Goal: Task Accomplishment & Management: Use online tool/utility

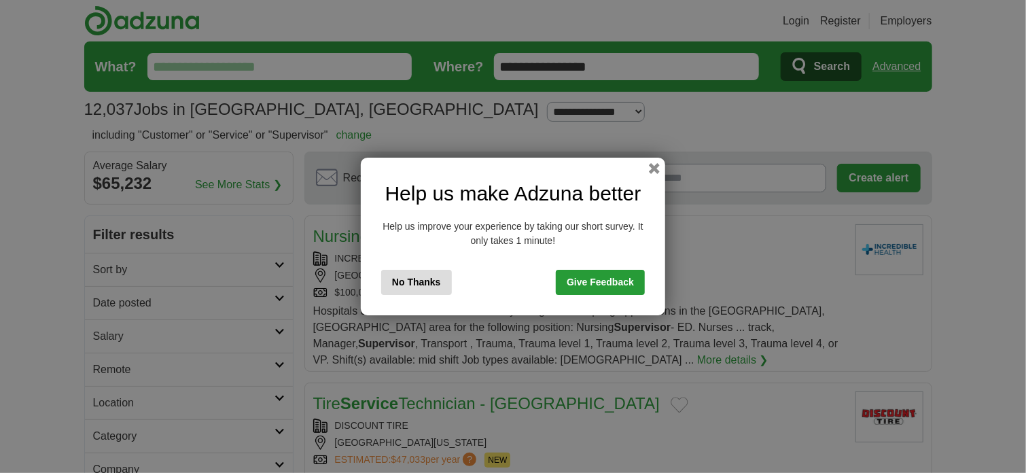
drag, startPoint x: 0, startPoint y: 0, endPoint x: 432, endPoint y: 283, distance: 516.1
click at [431, 283] on button "No Thanks" at bounding box center [416, 282] width 71 height 25
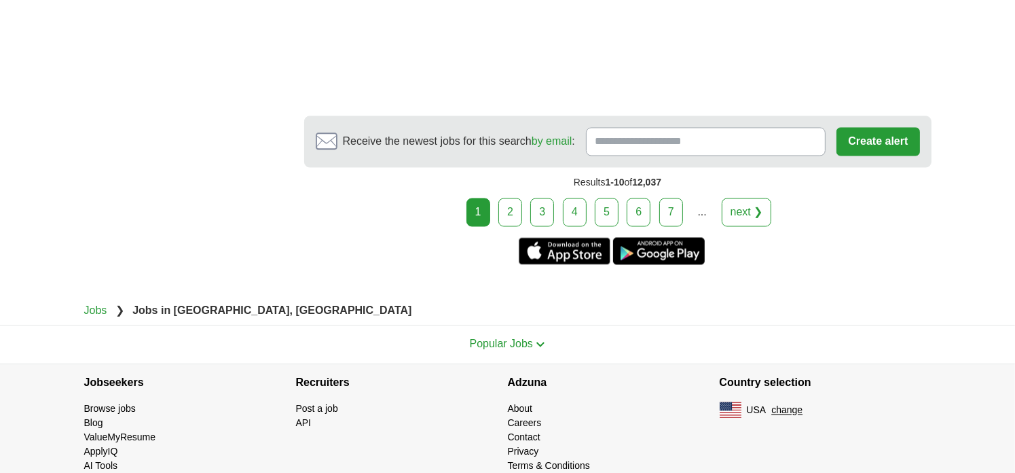
scroll to position [2513, 0]
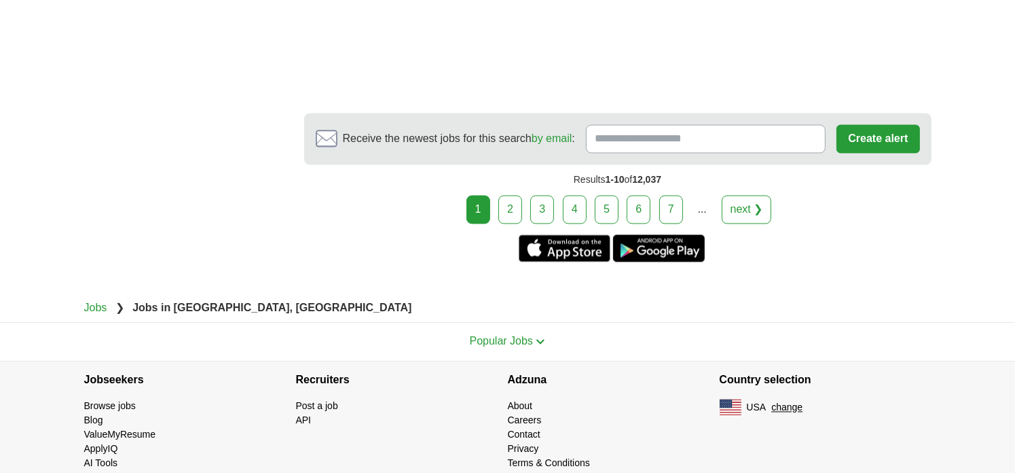
click at [513, 196] on link "2" at bounding box center [510, 210] width 24 height 29
click at [508, 200] on link "2" at bounding box center [510, 210] width 24 height 29
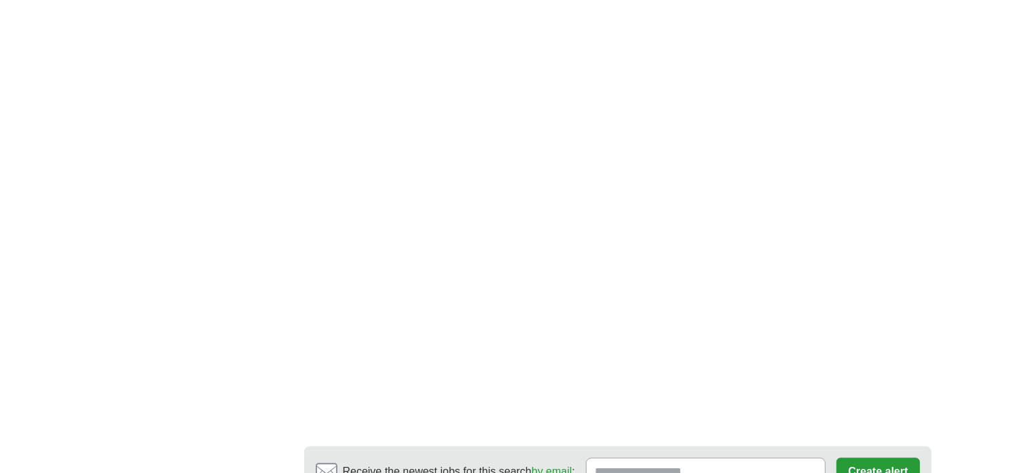
scroll to position [2377, 0]
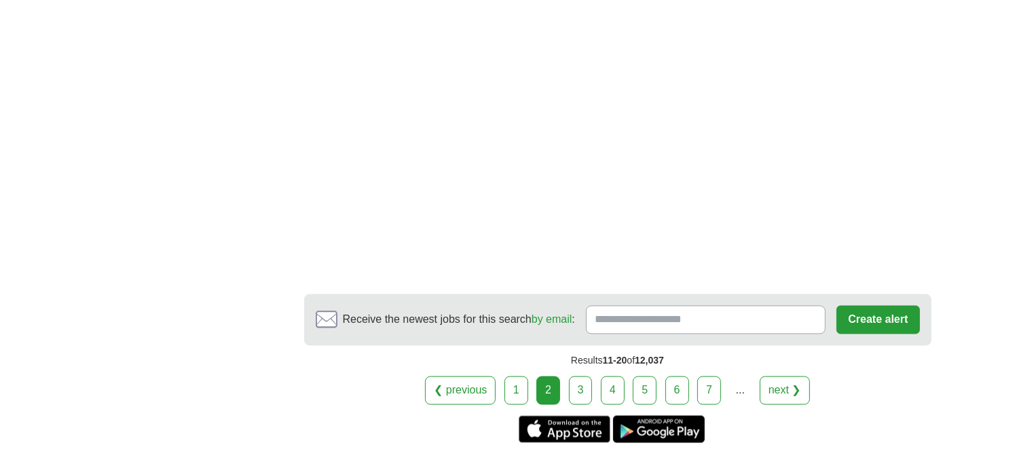
click at [581, 380] on link "3" at bounding box center [581, 390] width 24 height 29
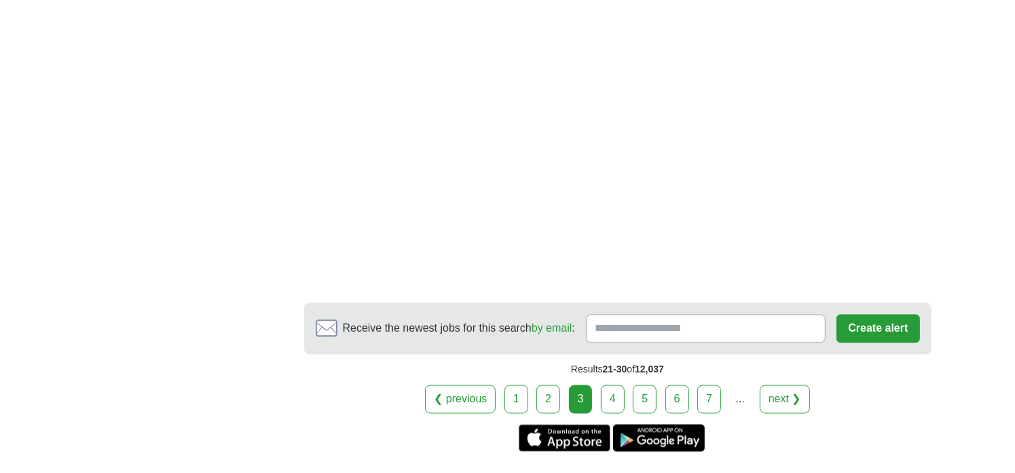
scroll to position [2377, 0]
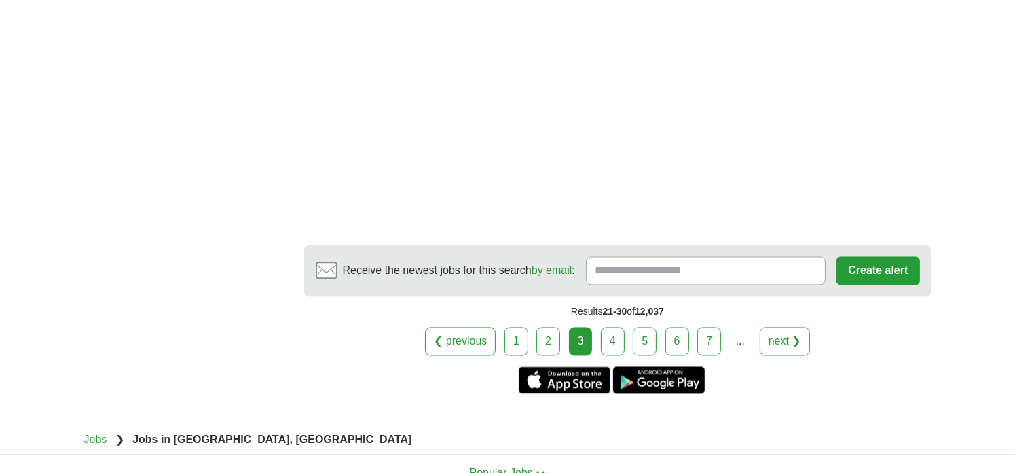
click at [602, 334] on link "4" at bounding box center [613, 341] width 24 height 29
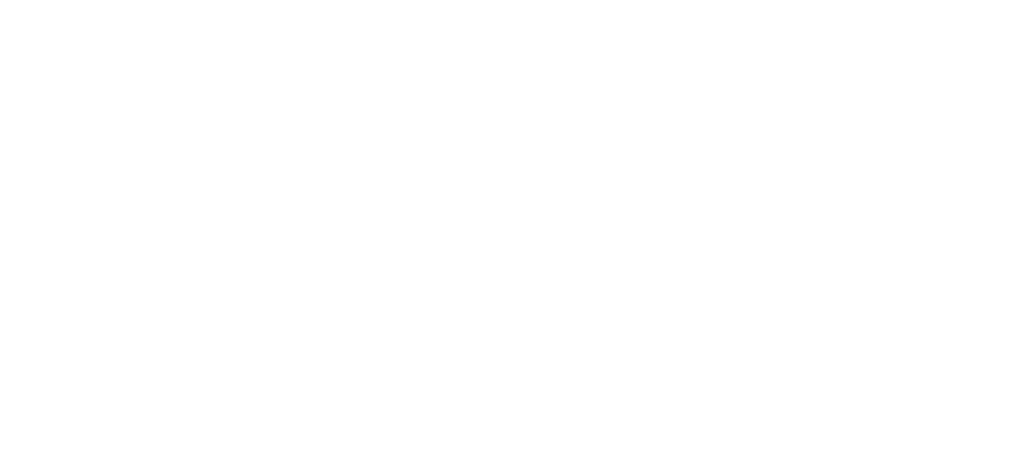
scroll to position [2309, 0]
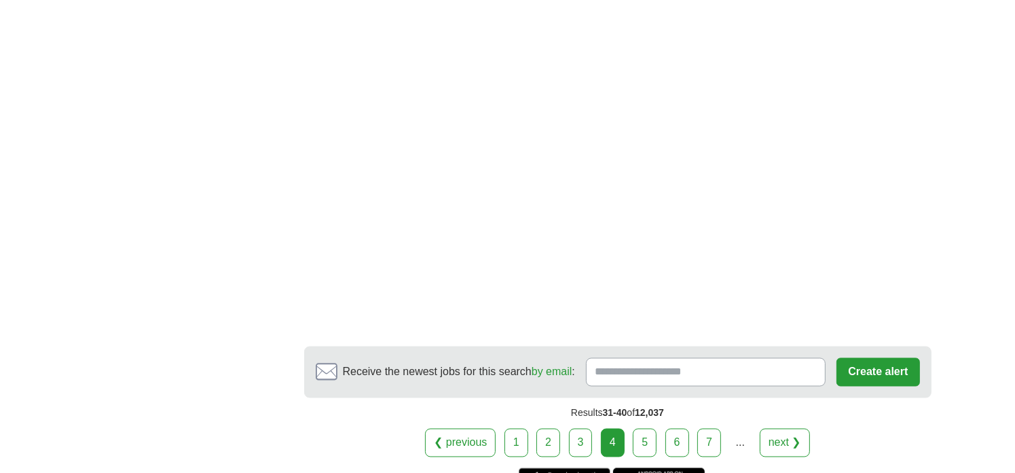
click at [638, 433] on link "5" at bounding box center [645, 443] width 24 height 29
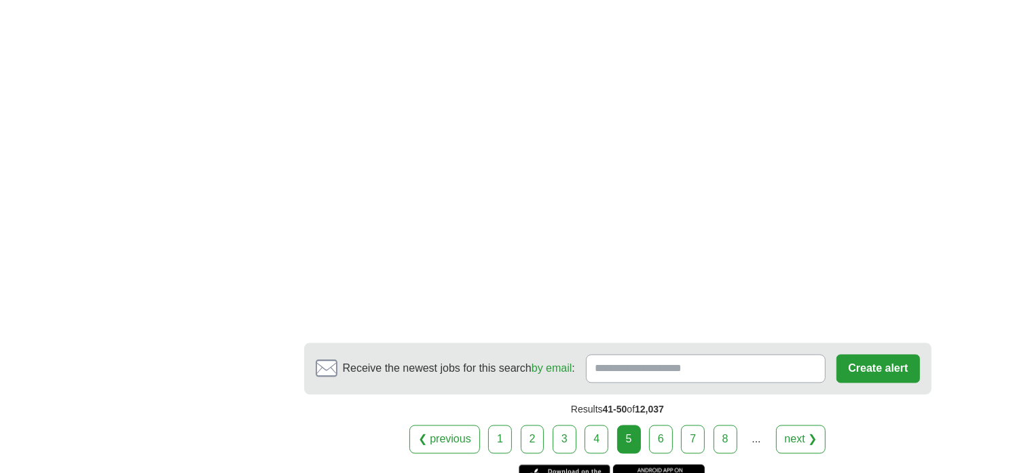
scroll to position [2513, 0]
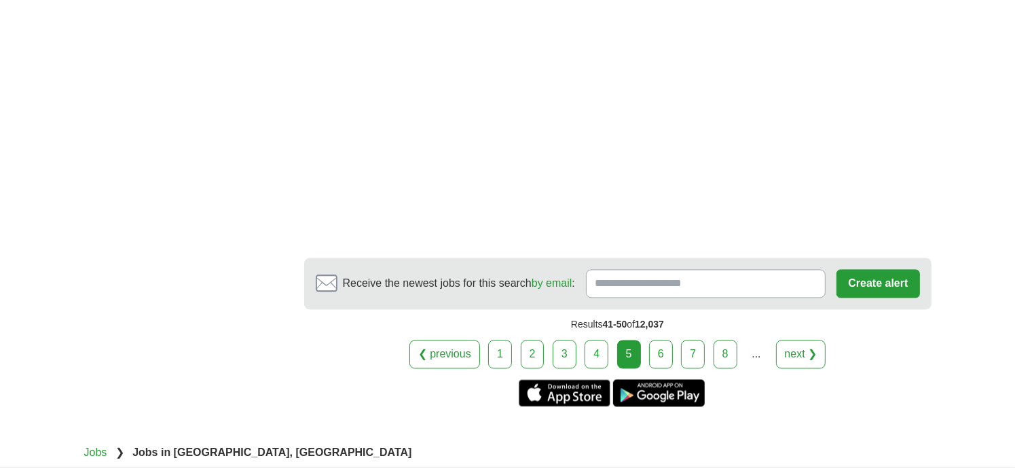
click at [658, 340] on link "6" at bounding box center [661, 354] width 24 height 29
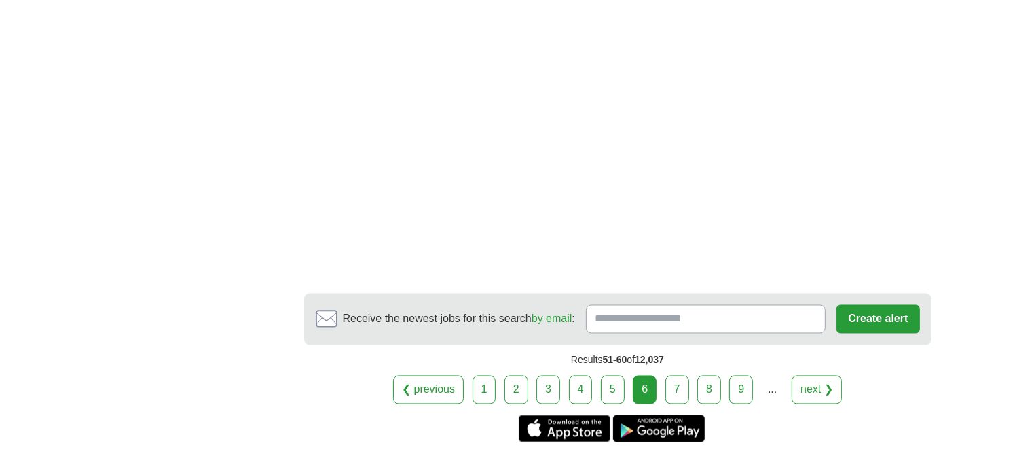
scroll to position [2445, 0]
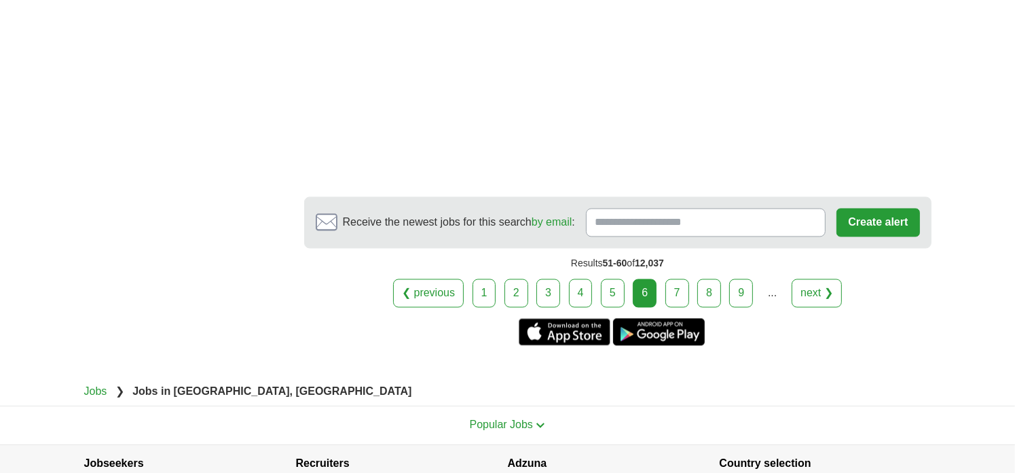
click at [673, 279] on link "7" at bounding box center [678, 293] width 24 height 29
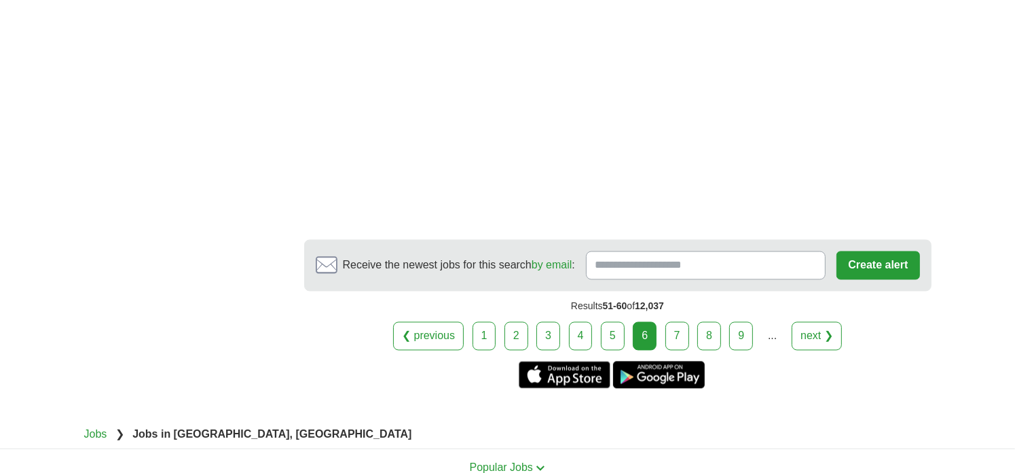
scroll to position [2513, 0]
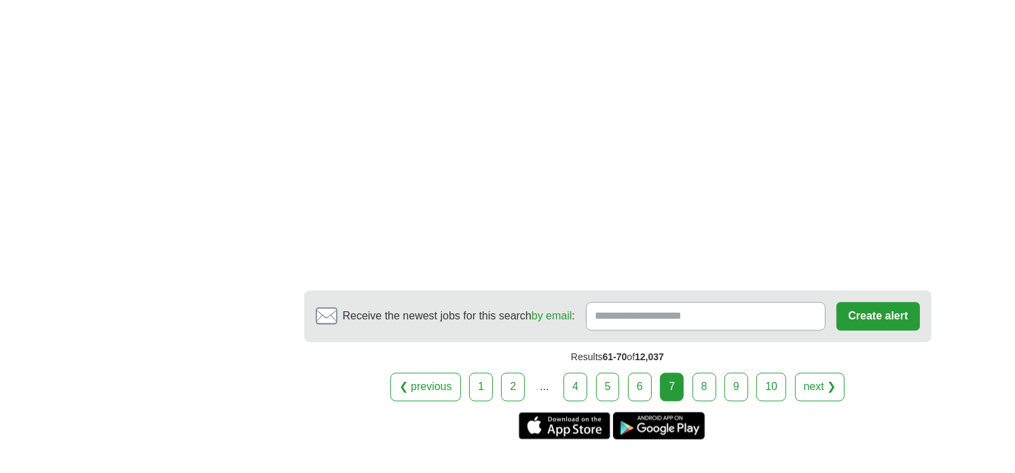
scroll to position [2377, 0]
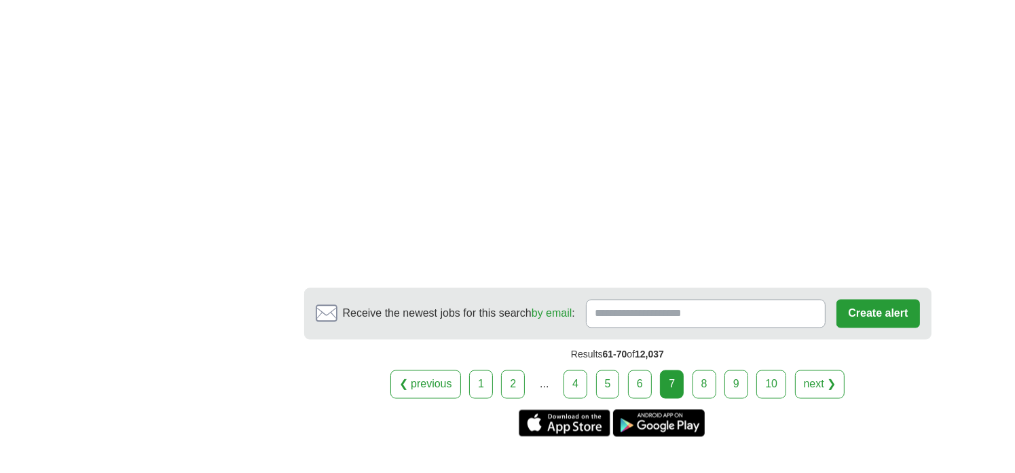
click at [701, 381] on link "8" at bounding box center [705, 384] width 24 height 29
